Goal: Download file/media

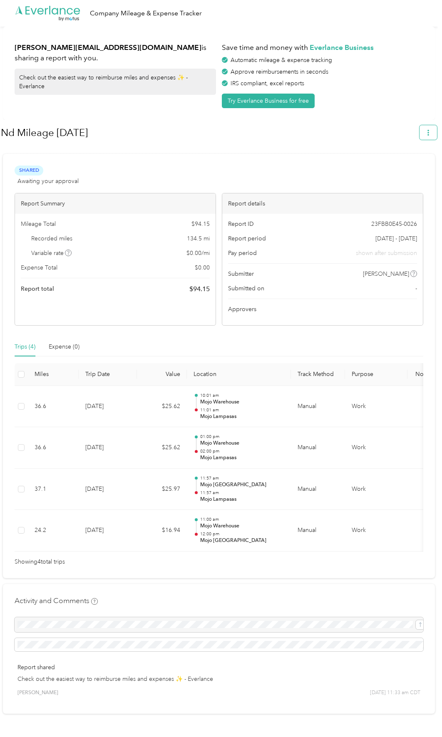
click at [431, 134] on icon "button" at bounding box center [428, 133] width 6 height 6
click at [410, 168] on span "Download" at bounding box center [408, 172] width 27 height 9
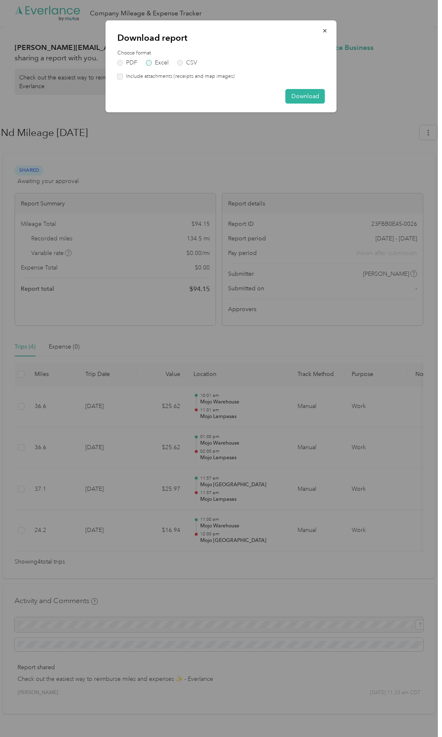
click at [152, 62] on label "Excel" at bounding box center [157, 63] width 22 height 6
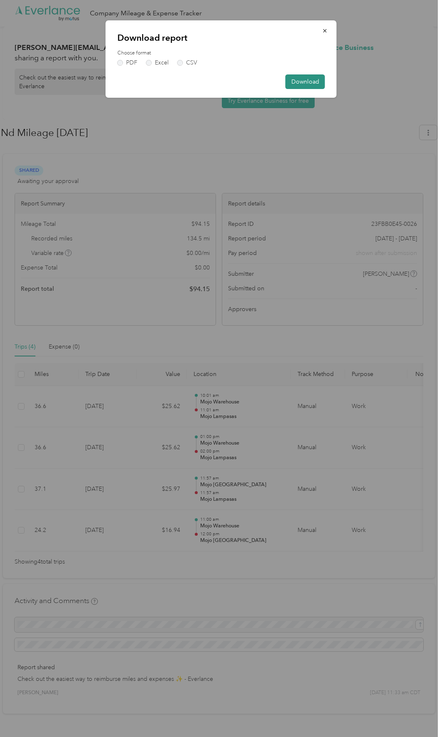
click at [313, 80] on button "Download" at bounding box center [305, 81] width 40 height 15
